Goal: Find specific page/section: Find specific page/section

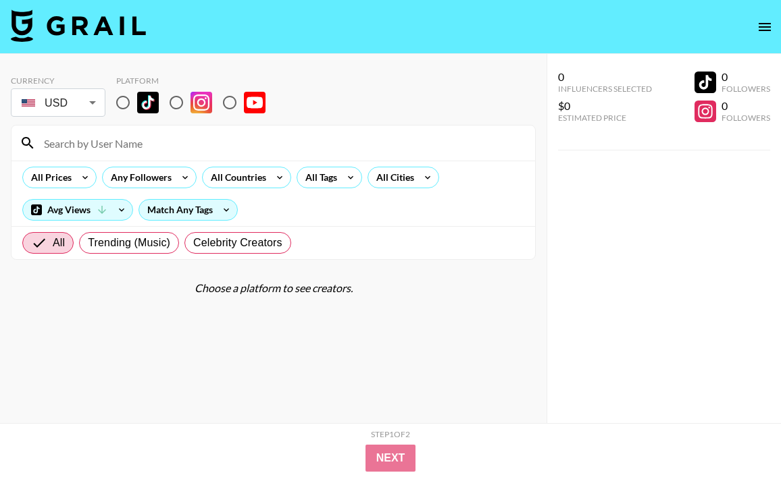
click at [80, 148] on input at bounding box center [281, 143] width 491 height 22
type input "beb"
click at [118, 103] on input "radio" at bounding box center [123, 102] width 28 height 28
radio input "true"
click at [123, 103] on input "radio" at bounding box center [123, 102] width 28 height 28
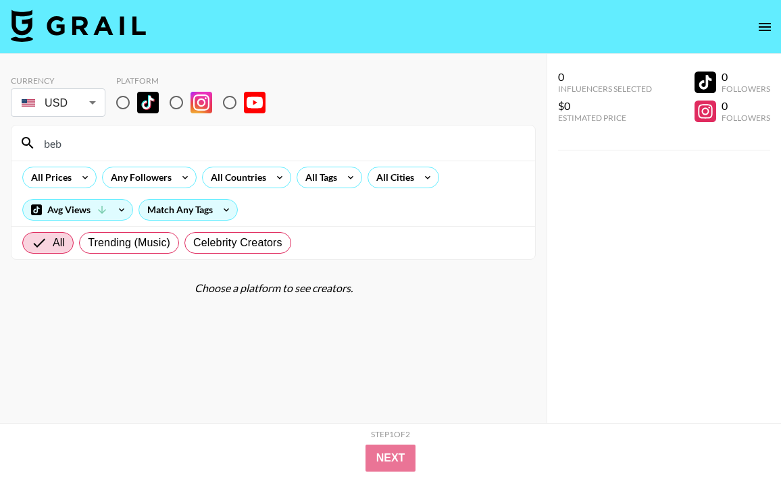
click at [113, 138] on input "beb" at bounding box center [281, 143] width 491 height 22
type input "b"
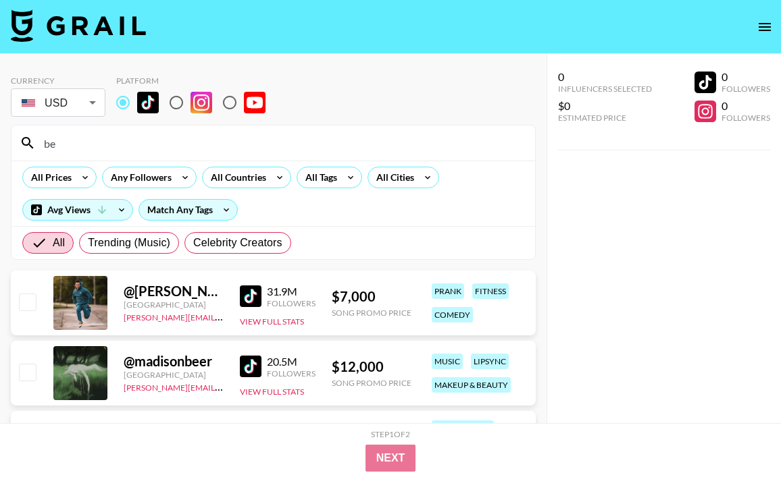
type input "beb"
